Goal: Task Accomplishment & Management: Manage account settings

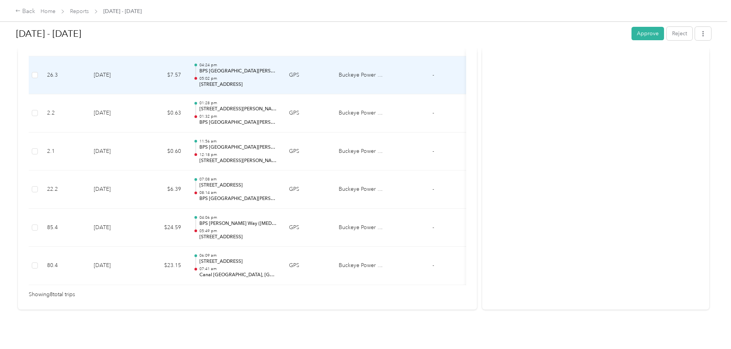
scroll to position [308, 0]
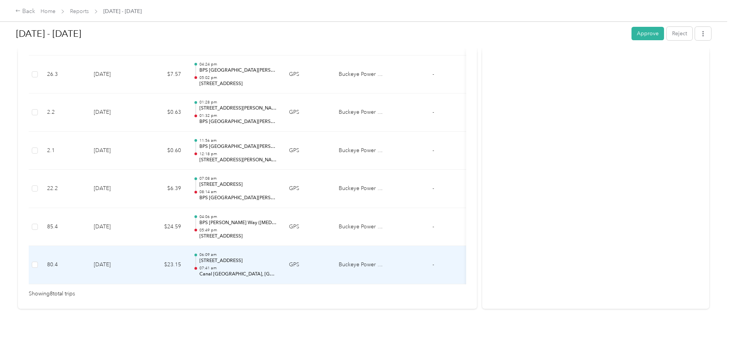
click at [277, 257] on p "[STREET_ADDRESS]" at bounding box center [237, 260] width 77 height 7
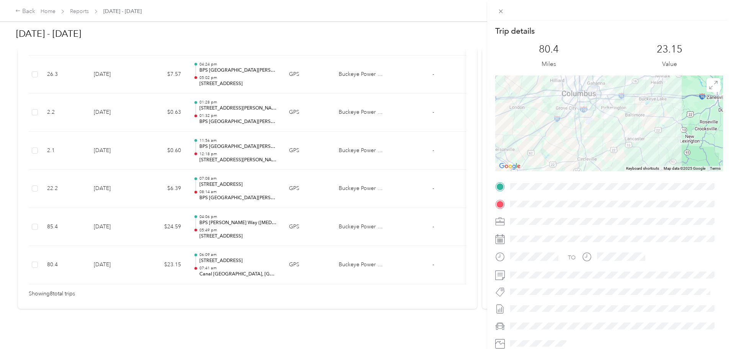
drag, startPoint x: 642, startPoint y: 107, endPoint x: 527, endPoint y: 154, distance: 123.7
click at [527, 154] on div at bounding box center [609, 123] width 228 height 96
click at [500, 11] on icon at bounding box center [501, 11] width 7 height 7
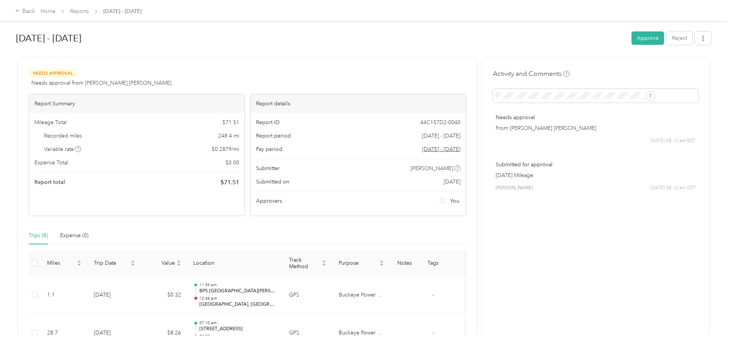
scroll to position [0, 0]
click at [631, 39] on button "Approve" at bounding box center [647, 38] width 33 height 13
